Goal: Task Accomplishment & Management: Manage account settings

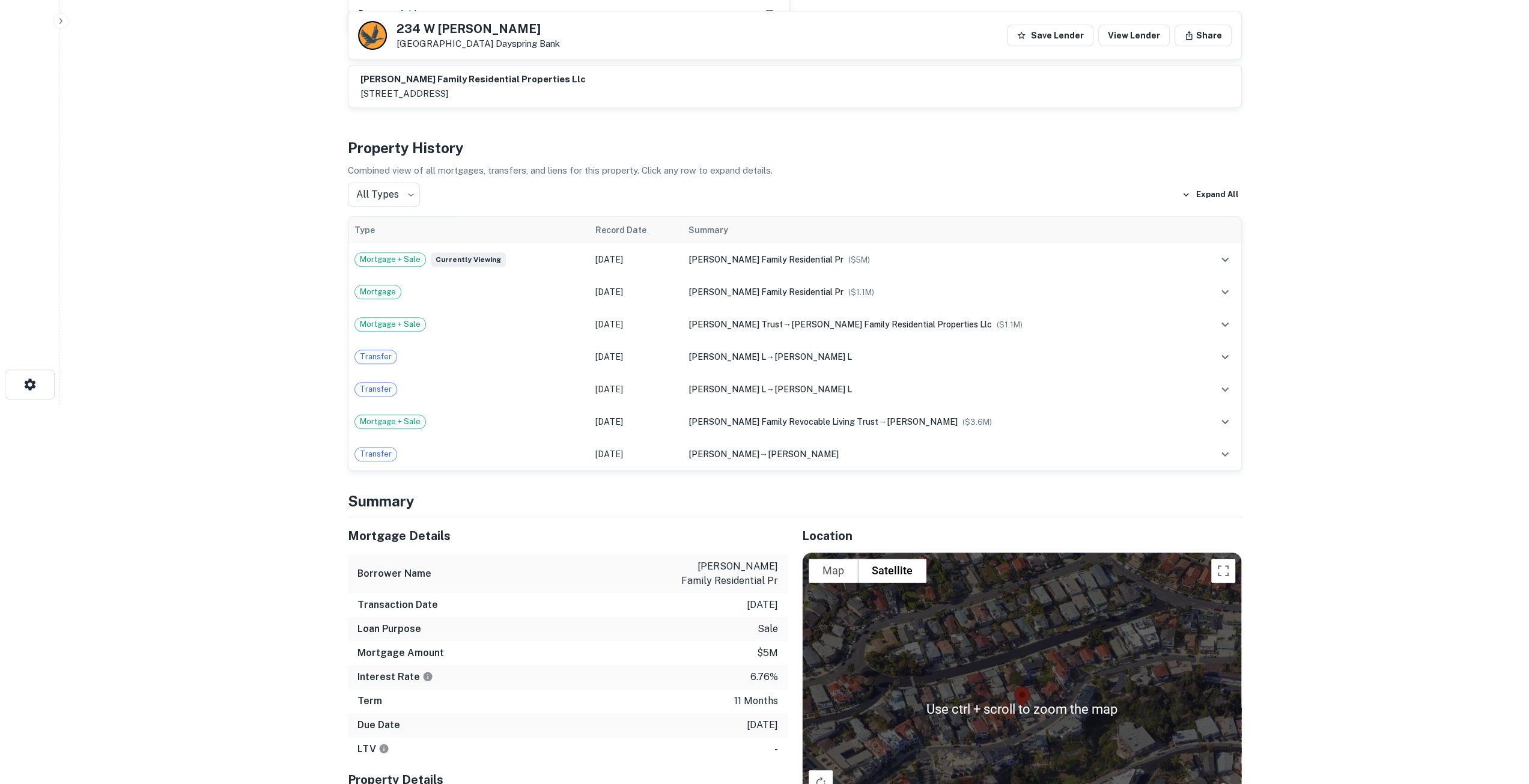
scroll to position [541, 0]
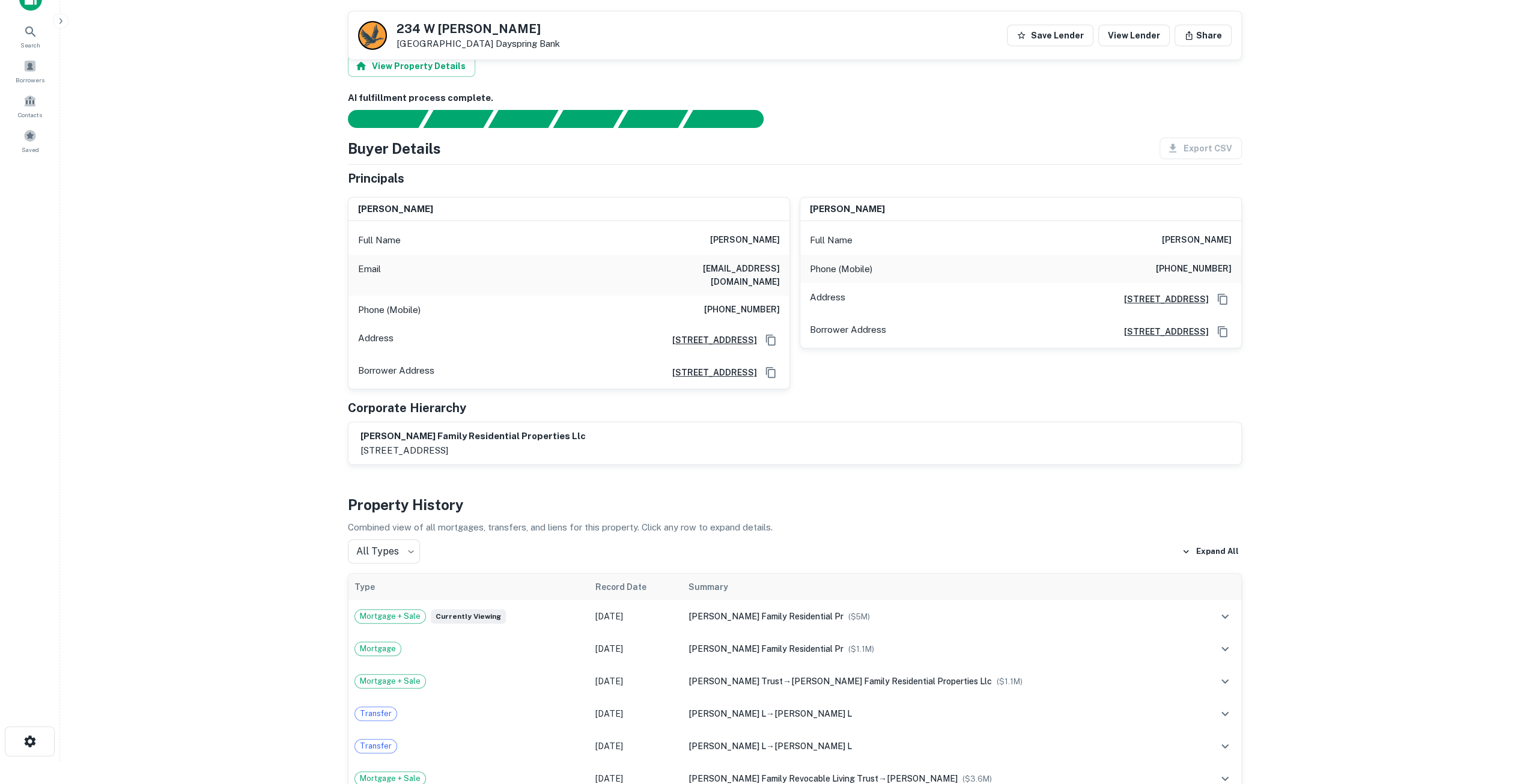
scroll to position [0, 0]
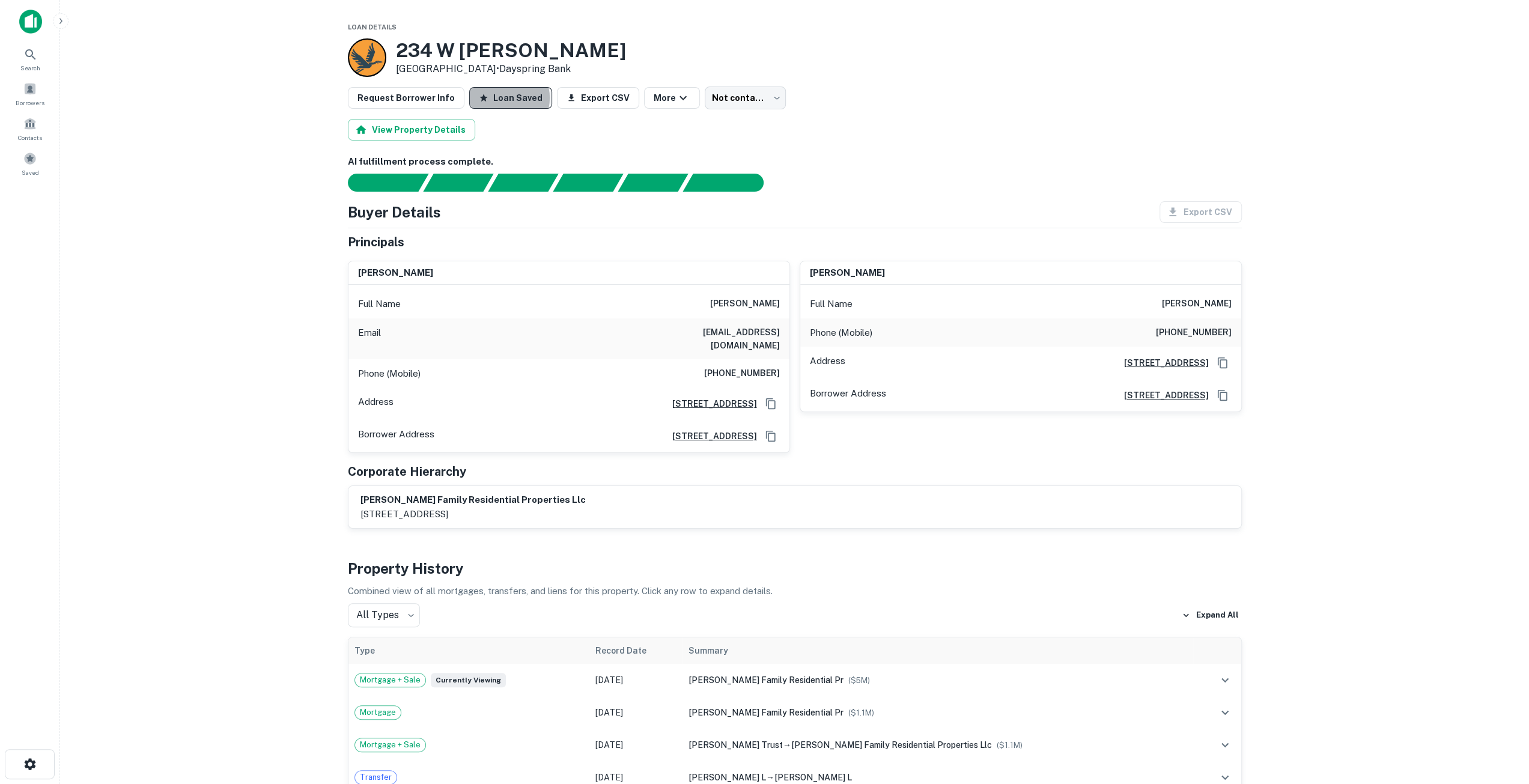
click at [493, 98] on button "Loan Saved" at bounding box center [511, 98] width 83 height 22
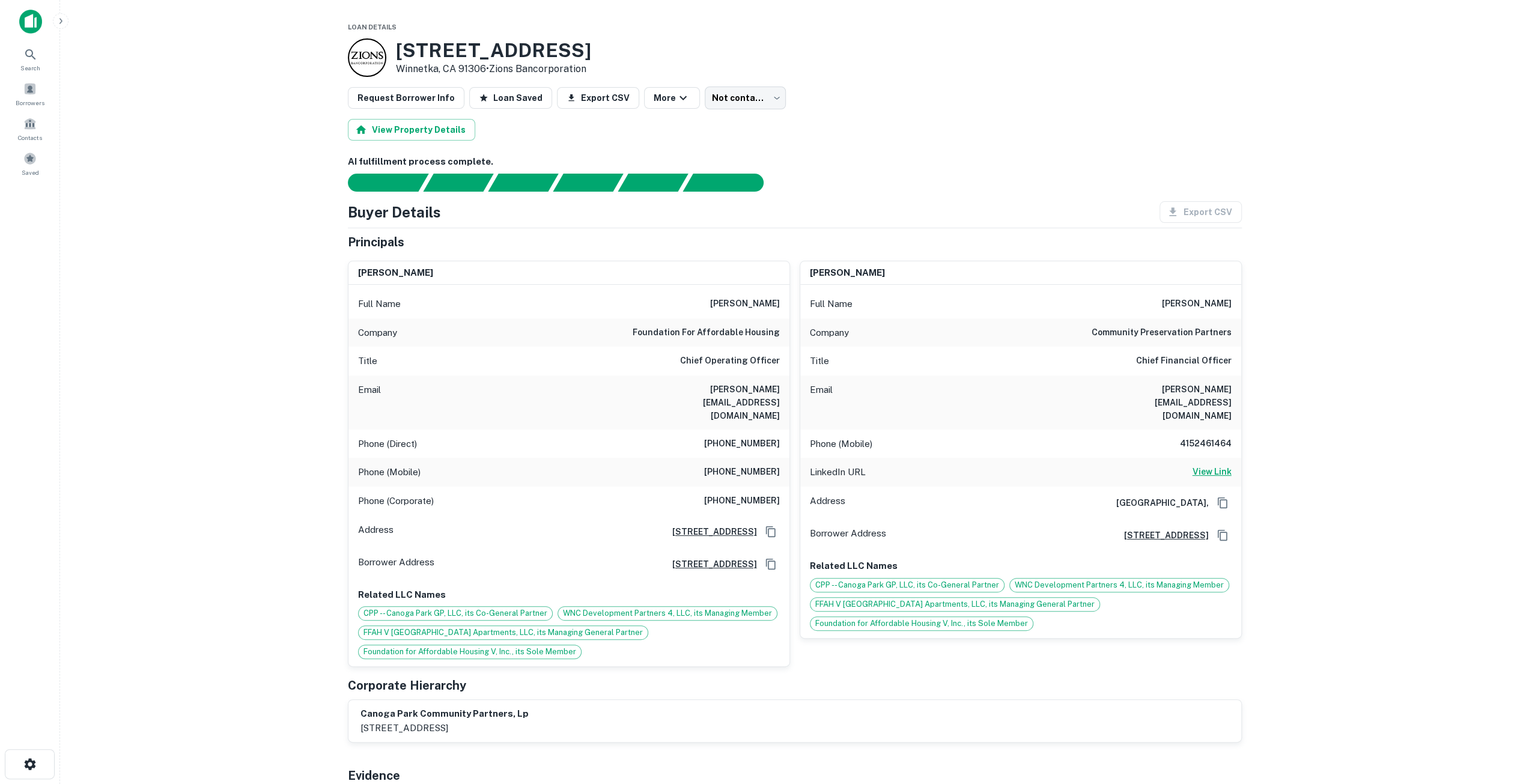
click at [1226, 465] on h6 "View Link" at bounding box center [1212, 471] width 39 height 13
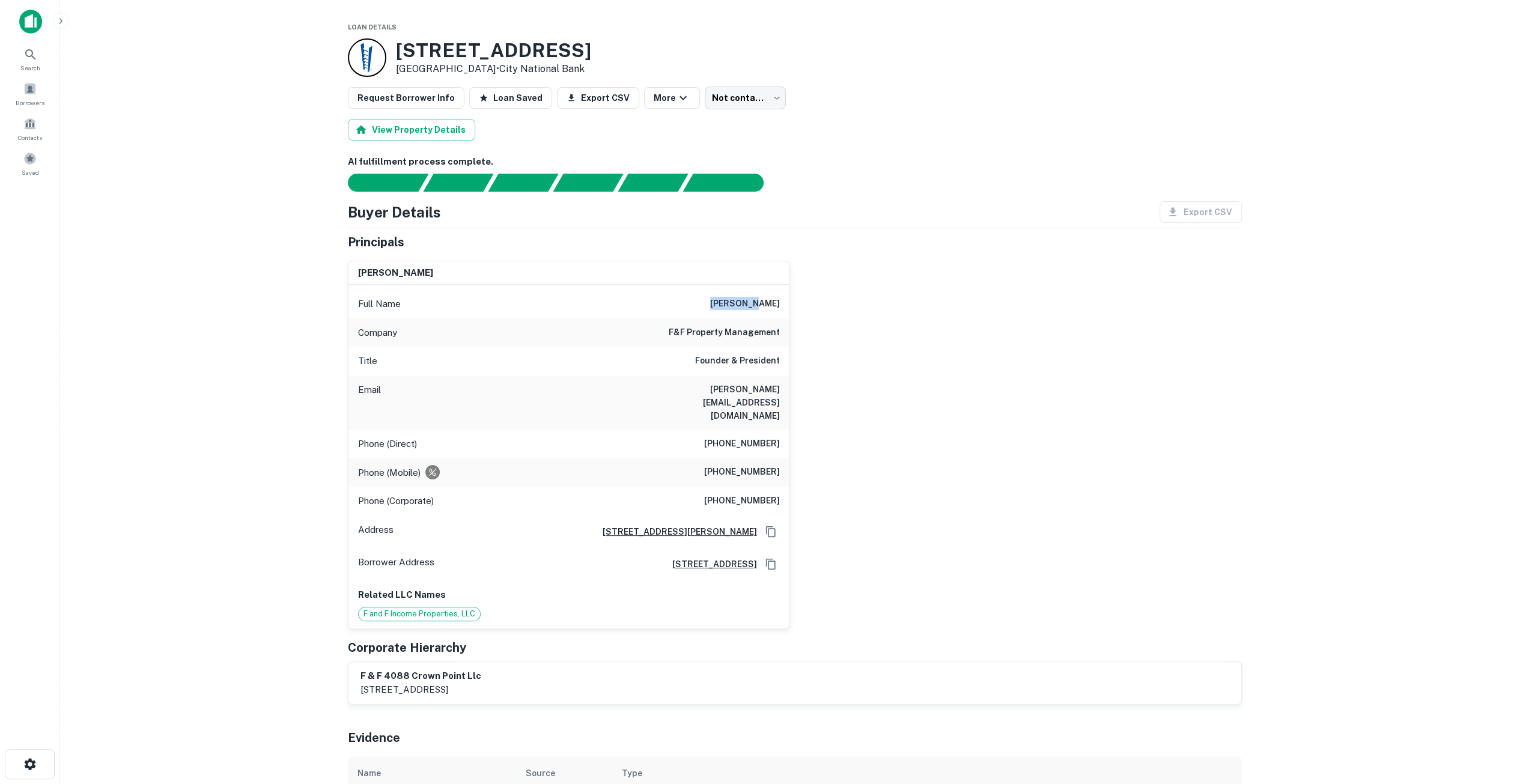
drag, startPoint x: 735, startPoint y: 305, endPoint x: 780, endPoint y: 305, distance: 45.0
click at [780, 305] on div "Full Name dan feder" at bounding box center [569, 304] width 441 height 29
click at [719, 96] on body "Search Borrowers Contacts Saved Loan Details 4088 Crown Point Dr San Diego, CA …" at bounding box center [764, 392] width 1529 height 784
click at [725, 216] on li "Bad contact info" at bounding box center [730, 212] width 94 height 22
type input "**********"
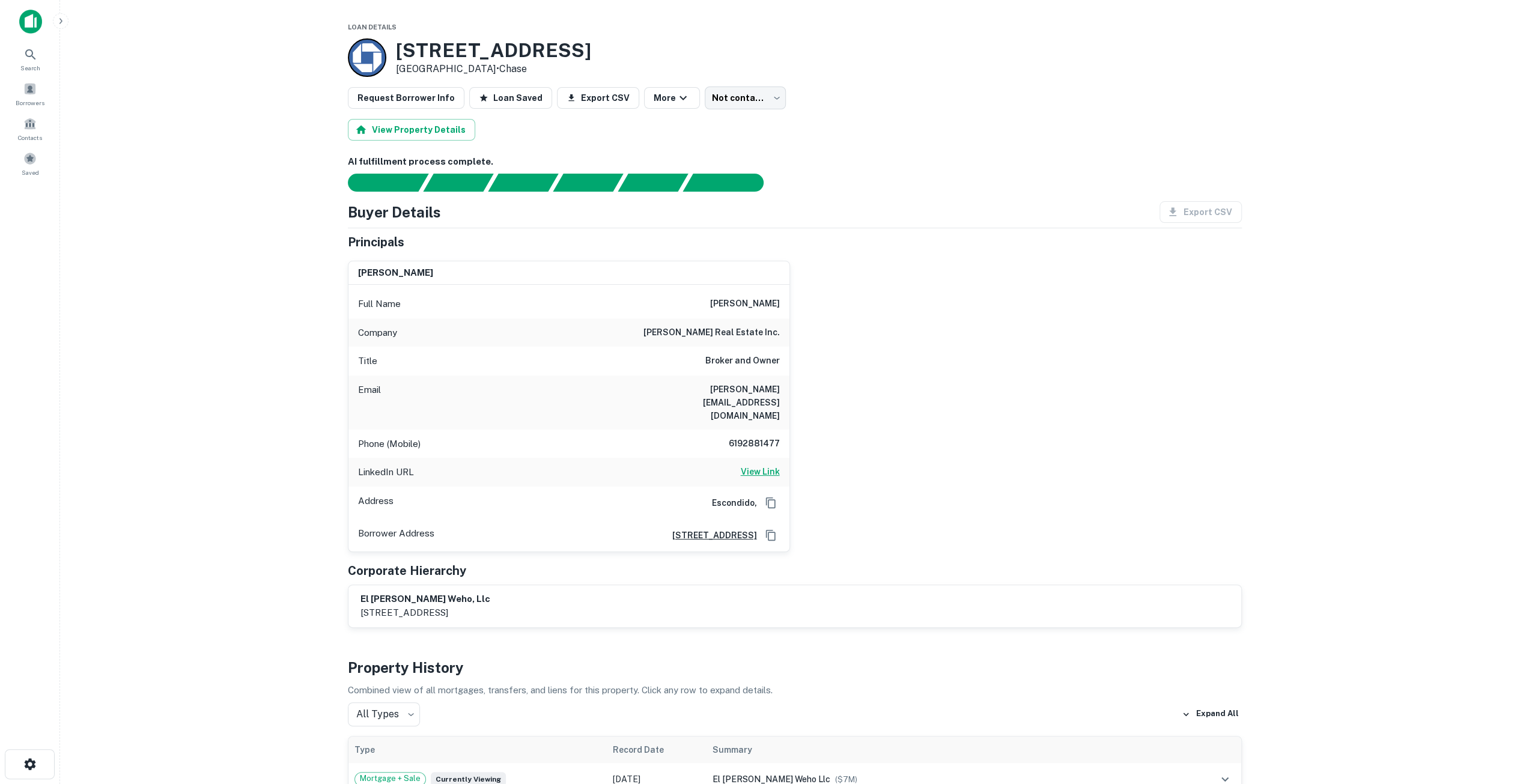
click at [760, 465] on h6 "View Link" at bounding box center [760, 471] width 39 height 13
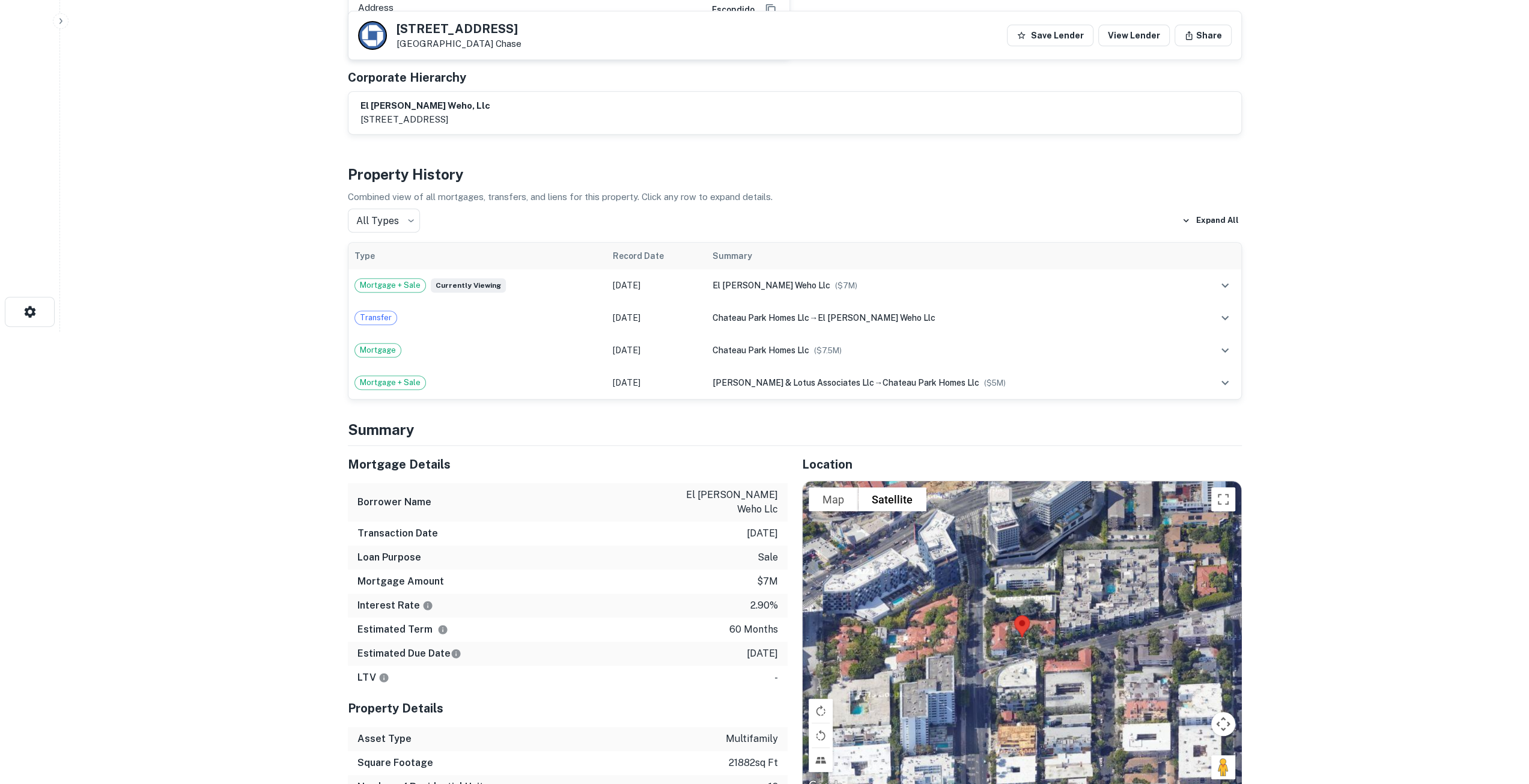
scroll to position [601, 0]
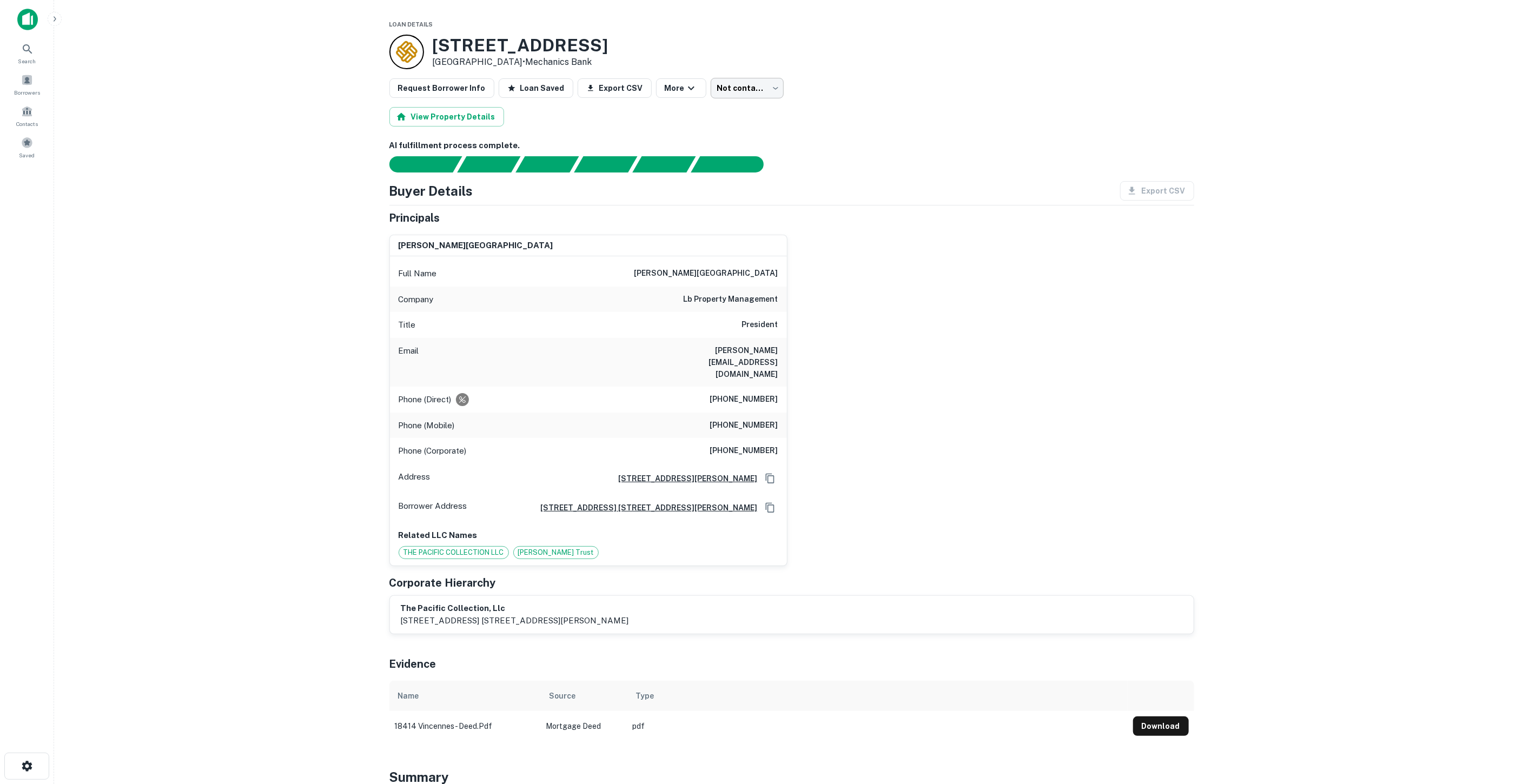
click at [716, 85] on body "Search Borrowers Contacts Saved Loan Details [STREET_ADDRESS] • Mechanics Bank …" at bounding box center [764, 392] width 1529 height 784
click at [741, 192] on li "Bad contact info" at bounding box center [733, 190] width 85 height 20
type input "**********"
click at [35, 21] on img at bounding box center [27, 20] width 20 height 21
